Goal: Task Accomplishment & Management: Use online tool/utility

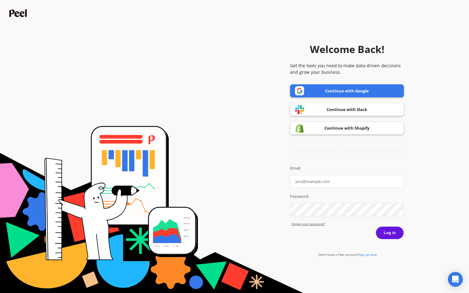
click at [331, 94] on link "Continue with Google" at bounding box center [347, 90] width 114 height 13
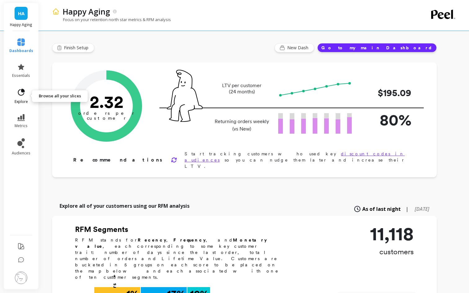
click at [30, 93] on link "explore" at bounding box center [21, 96] width 24 height 16
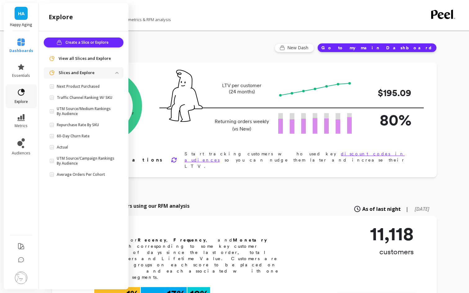
click at [30, 93] on link "explore" at bounding box center [21, 96] width 24 height 16
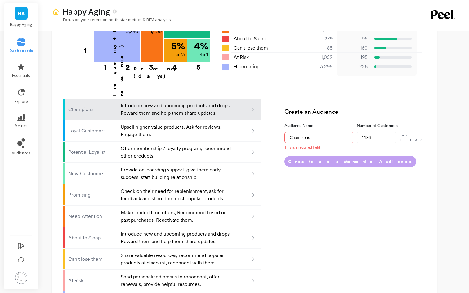
scroll to position [352, 0]
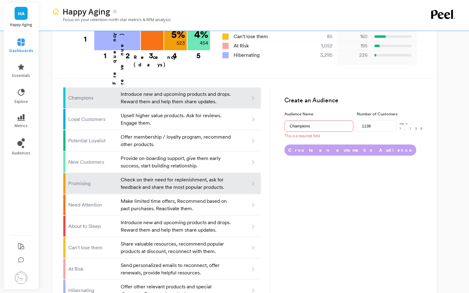
click at [240, 181] on div at bounding box center [246, 184] width 20 height 6
type input "Promising"
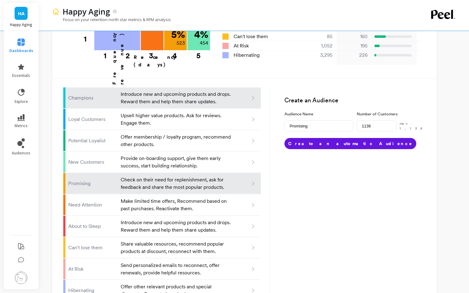
type input "523"
click at [162, 91] on p "Introduce new and upcoming products and drops. Reward them and help them share …" at bounding box center [176, 98] width 111 height 15
type input "Champions"
type input "1136"
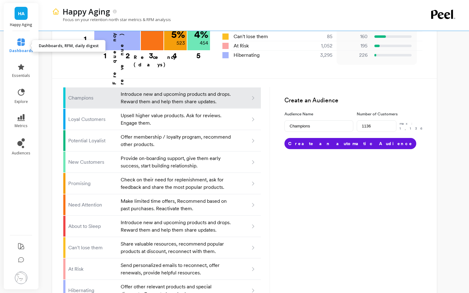
click at [18, 45] on icon at bounding box center [20, 41] width 7 height 7
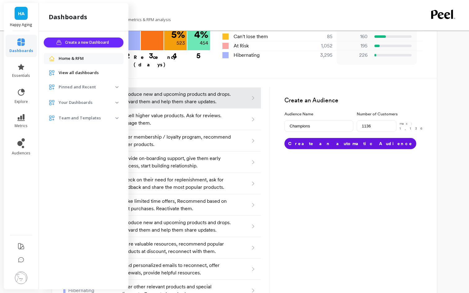
click at [77, 85] on p "Pinned and Recent" at bounding box center [87, 87] width 57 height 6
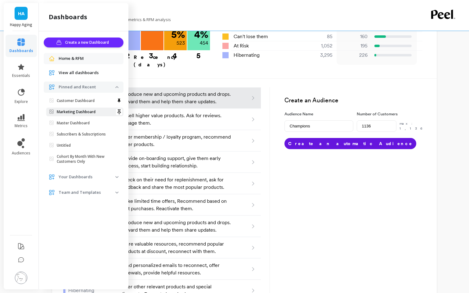
click at [79, 113] on p "Marketing Dashboard" at bounding box center [76, 111] width 39 height 5
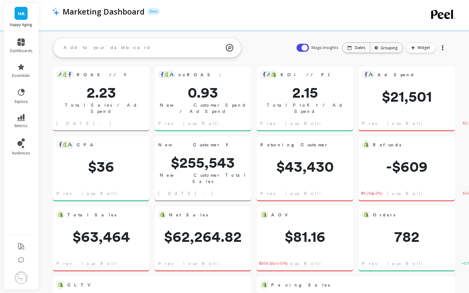
scroll to position [170, 186]
click at [28, 47] on link "dashboards" at bounding box center [21, 45] width 23 height 15
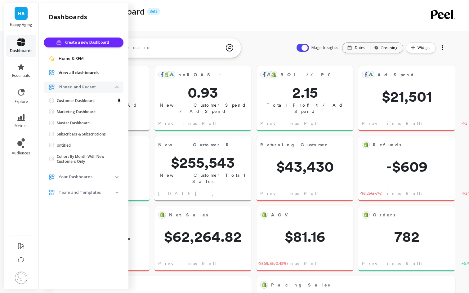
click at [28, 47] on link "dashboards" at bounding box center [21, 45] width 23 height 15
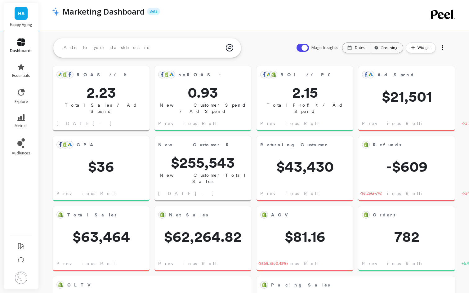
click at [28, 47] on link "dashboards" at bounding box center [21, 45] width 23 height 15
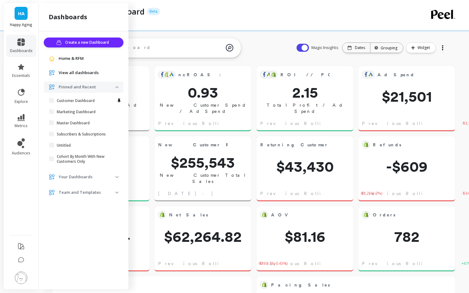
click at [116, 88] on span "Pinned and Recent" at bounding box center [84, 87] width 80 height 11
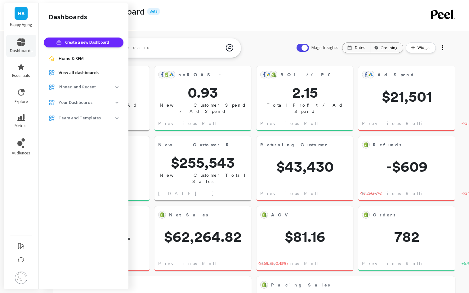
click at [116, 88] on span "Pinned and Recent" at bounding box center [84, 87] width 80 height 11
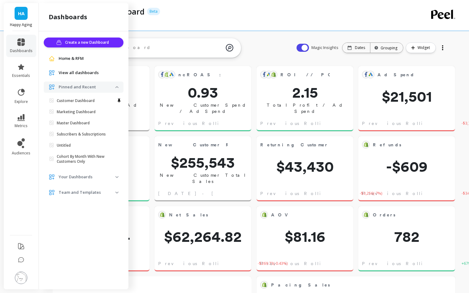
click at [75, 71] on span "View all dashboards" at bounding box center [79, 73] width 40 height 6
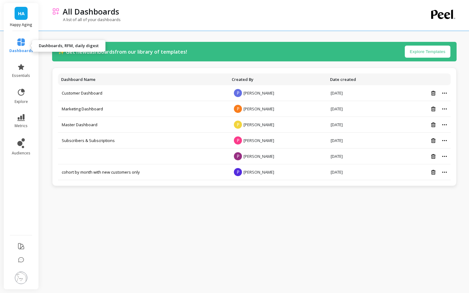
click at [26, 49] on span "dashboards" at bounding box center [21, 50] width 24 height 5
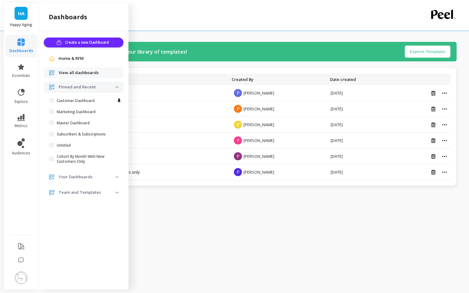
click at [184, 183] on div "Dashboard Name Created By Date created Customer Dashboard P Poliana Alves Jul 3…" at bounding box center [254, 127] width 404 height 118
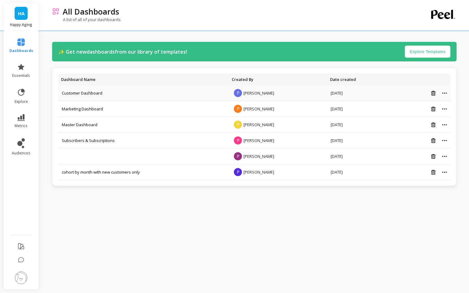
click at [261, 94] on span "Poliana Alves" at bounding box center [258, 93] width 31 height 6
click at [241, 247] on div "✨ Get new dashboards from our library of templates! Explore Templates Dashboard…" at bounding box center [254, 145] width 404 height 280
click at [18, 99] on span "explore" at bounding box center [21, 101] width 13 height 5
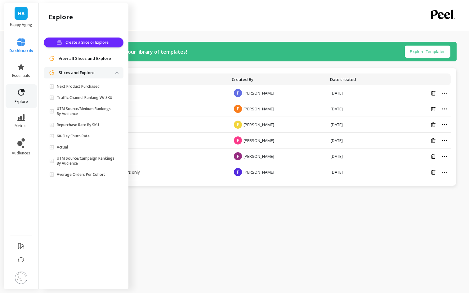
click at [18, 99] on span "explore" at bounding box center [21, 101] width 13 height 5
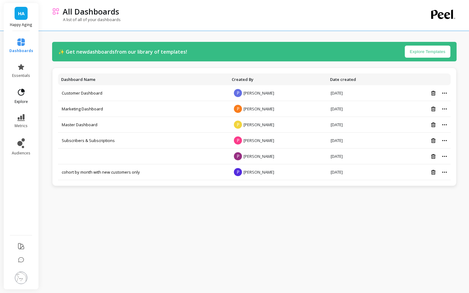
click at [18, 99] on span "explore" at bounding box center [21, 101] width 13 height 5
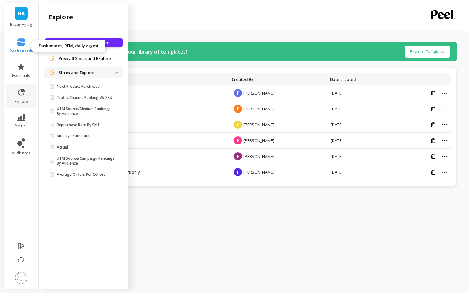
click at [17, 52] on span "dashboards" at bounding box center [21, 50] width 24 height 5
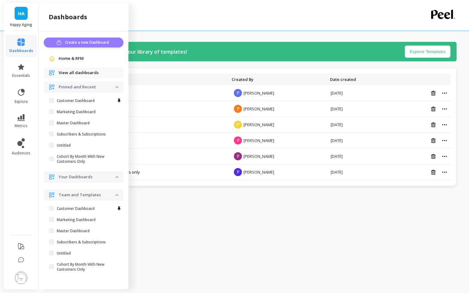
click at [104, 46] on button "Create a new Dashboard" at bounding box center [84, 43] width 80 height 10
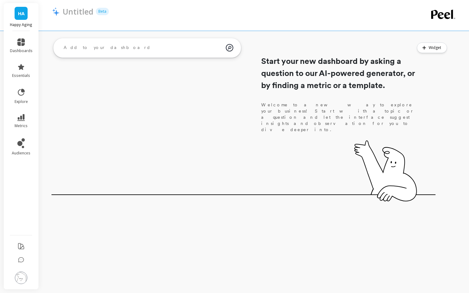
click at [282, 105] on p "Welcome to a new way to explore your business! Start with a topic or a question…" at bounding box center [338, 117] width 155 height 31
click at [429, 51] on button "Widget" at bounding box center [432, 47] width 30 height 11
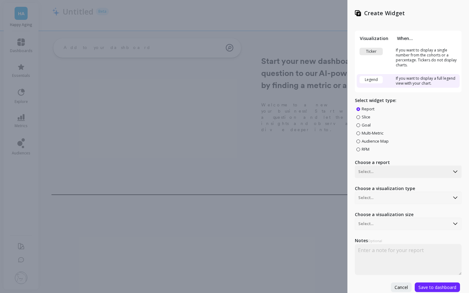
click at [275, 128] on div "Create Widget Visualization When... Ticker If you want to display a single numb…" at bounding box center [234, 146] width 469 height 293
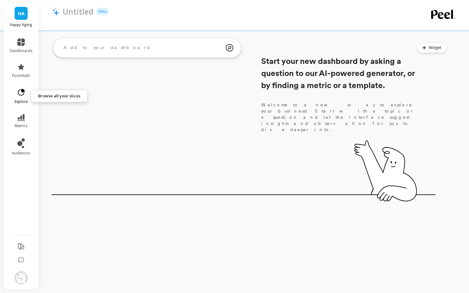
click at [20, 95] on icon at bounding box center [21, 92] width 9 height 9
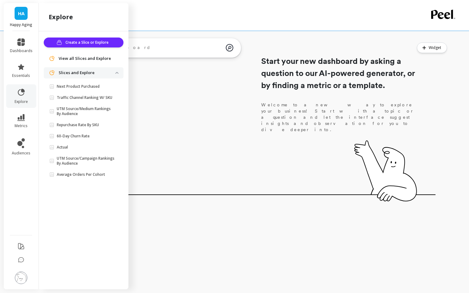
click at [250, 125] on div "Start your new dashboard by asking a question to our AI-powered generator, or b…" at bounding box center [243, 116] width 384 height 161
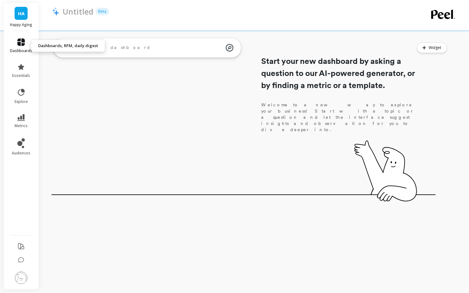
click at [23, 45] on icon at bounding box center [20, 41] width 7 height 7
